Goal: Task Accomplishment & Management: Complete application form

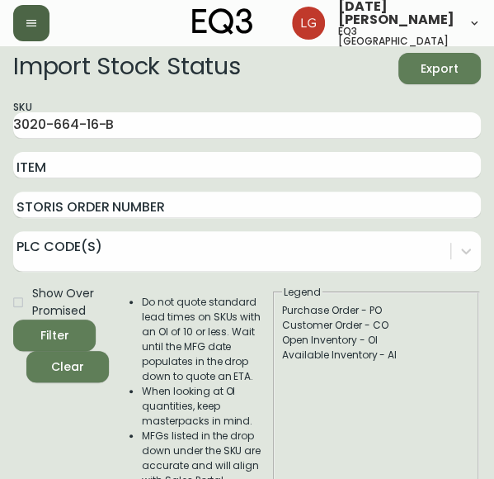
click at [33, 26] on icon "button" at bounding box center [31, 23] width 10 height 7
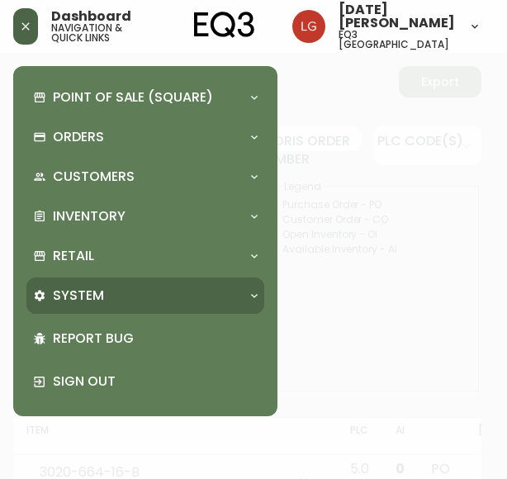
click at [126, 298] on div "System" at bounding box center [137, 295] width 208 height 18
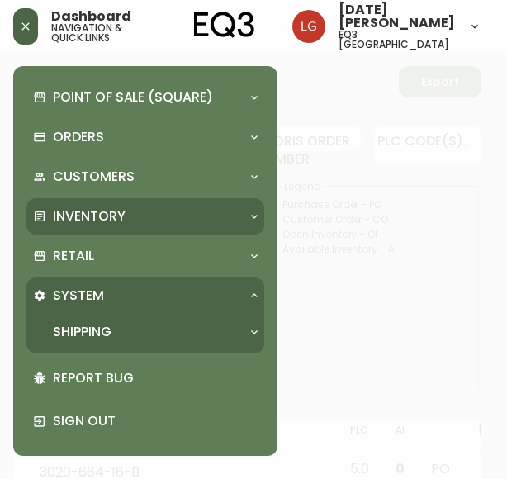
click at [162, 210] on div "Inventory" at bounding box center [137, 216] width 208 height 18
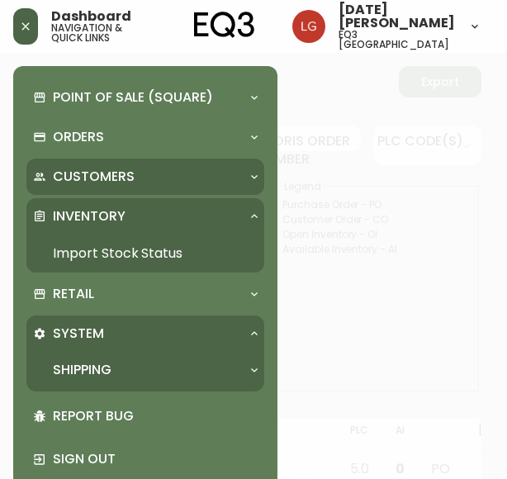
click at [157, 182] on div "Customers" at bounding box center [137, 177] width 208 height 18
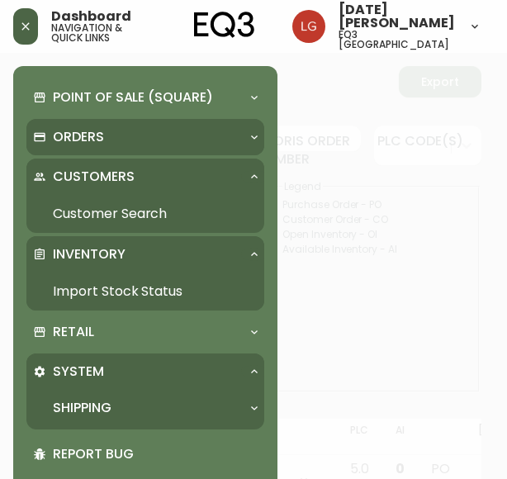
click at [139, 147] on div "Orders" at bounding box center [145, 137] width 238 height 36
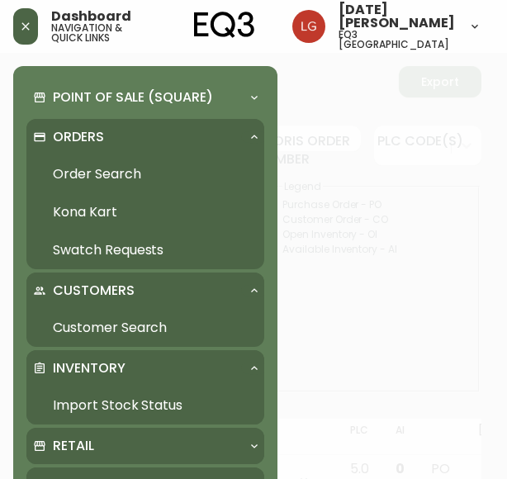
click at [106, 432] on div "Retail" at bounding box center [145, 446] width 238 height 36
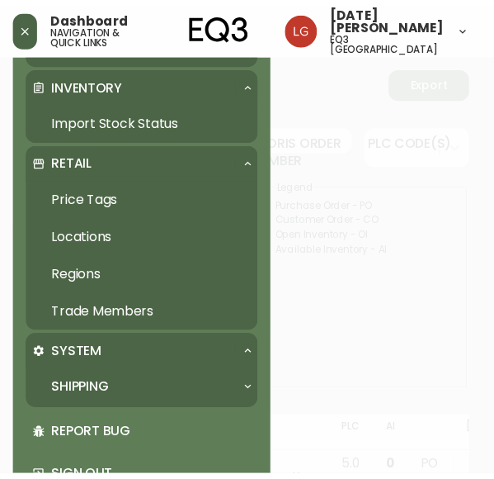
scroll to position [285, 0]
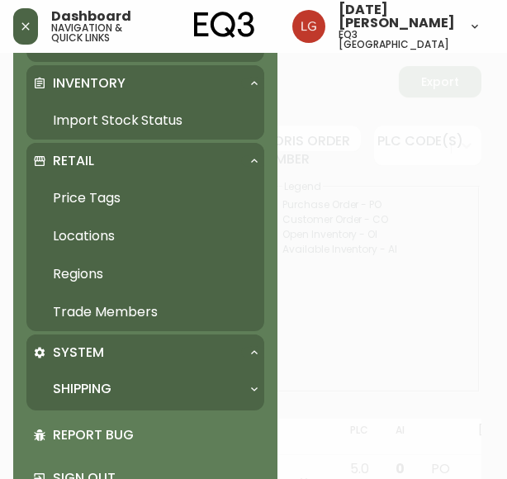
click at [147, 314] on link "Trade Members" at bounding box center [145, 312] width 238 height 38
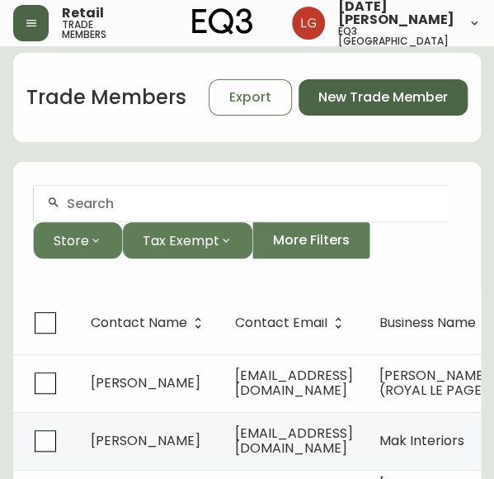
click at [347, 100] on button "New Trade Member" at bounding box center [383, 97] width 169 height 36
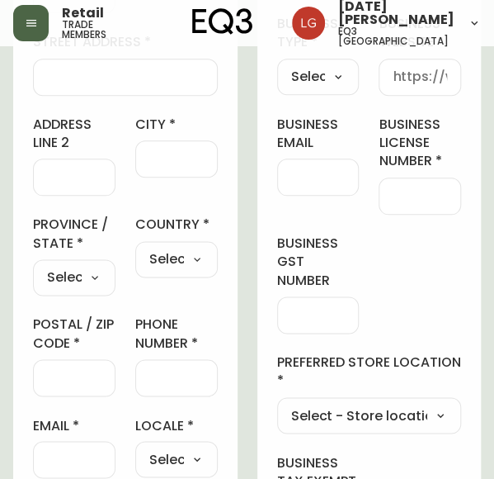
scroll to position [393, 0]
